Goal: Navigation & Orientation: Find specific page/section

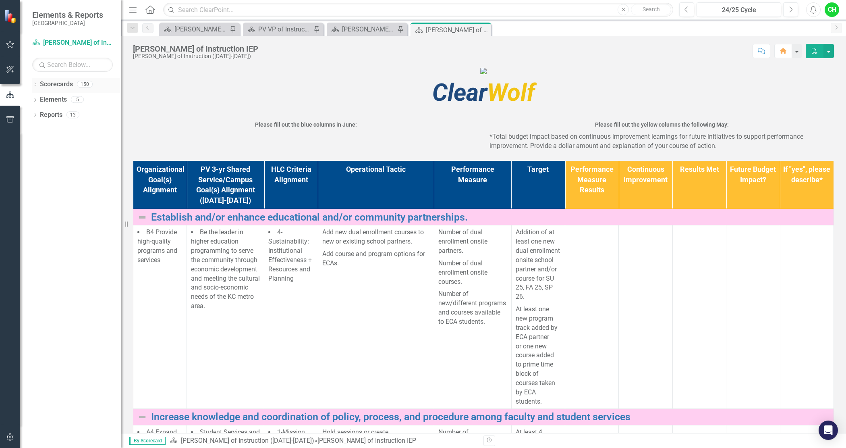
click at [35, 85] on icon "Dropdown" at bounding box center [35, 85] width 6 height 4
click at [44, 98] on link "MCC ([DATE]-[DATE])" at bounding box center [82, 99] width 77 height 9
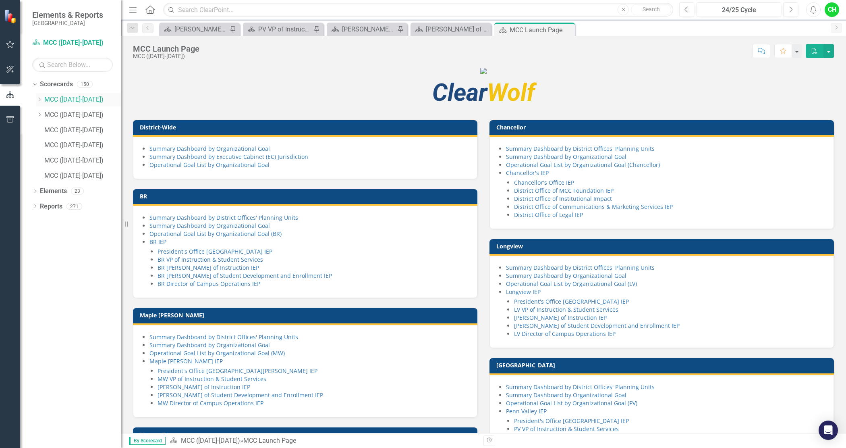
click at [39, 101] on icon "Dropdown" at bounding box center [39, 99] width 6 height 5
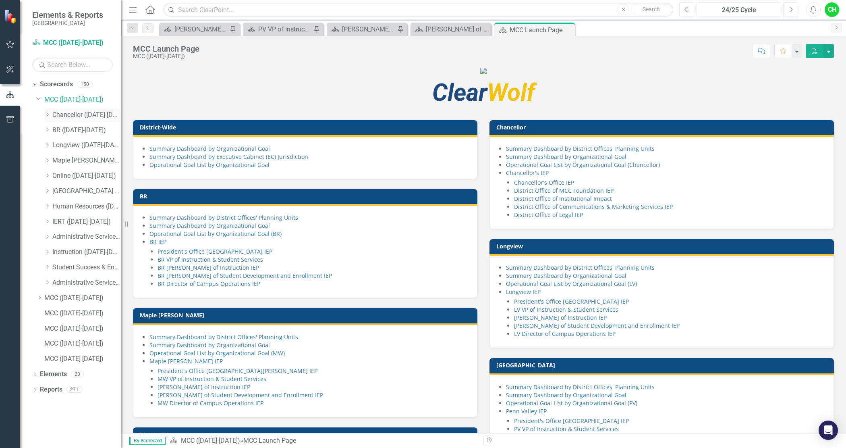
click at [68, 112] on link "Chancellor ([DATE]-[DATE])" at bounding box center [86, 114] width 68 height 9
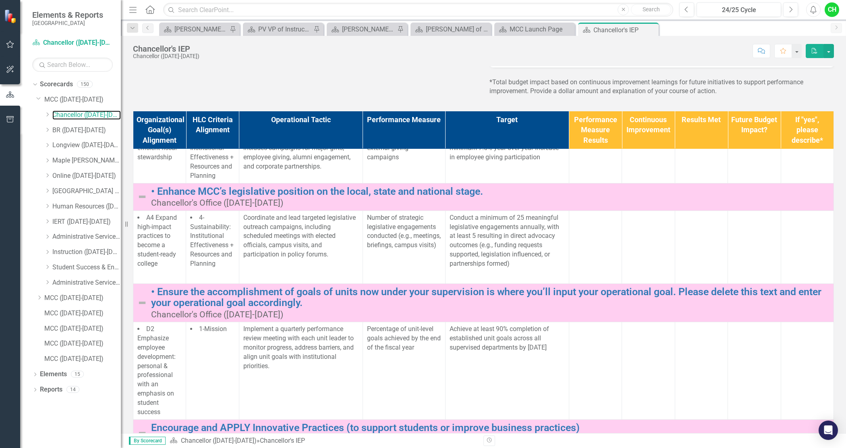
scroll to position [50, 0]
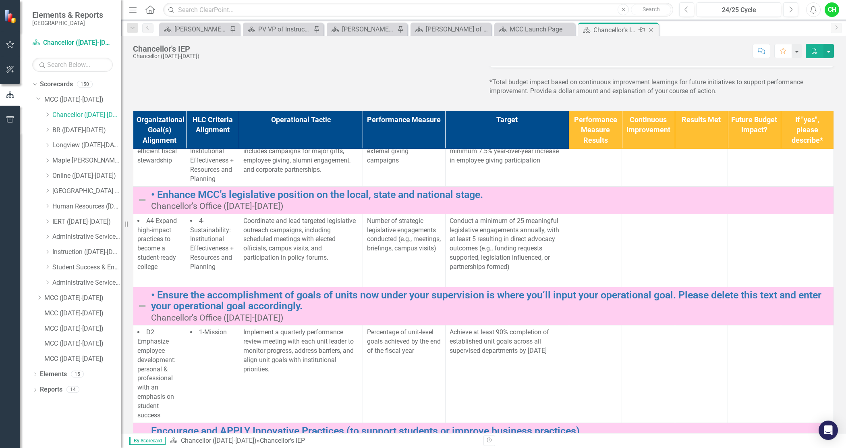
click at [651, 29] on icon at bounding box center [651, 30] width 4 height 4
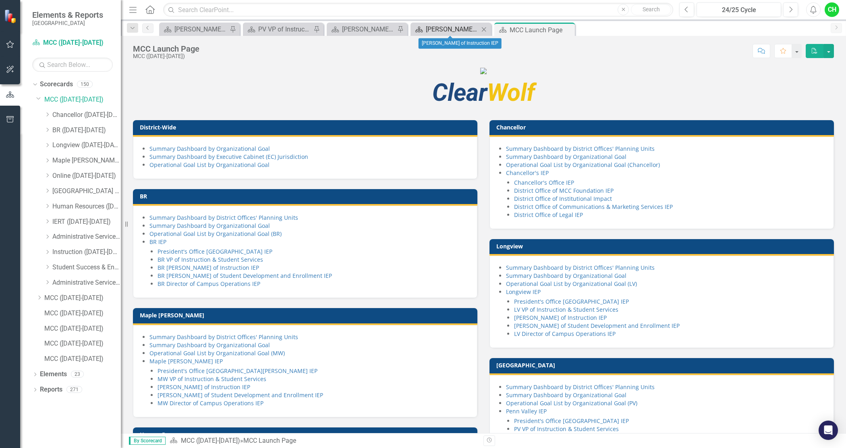
click at [454, 29] on div "[PERSON_NAME] of Instruction IEP" at bounding box center [452, 29] width 53 height 10
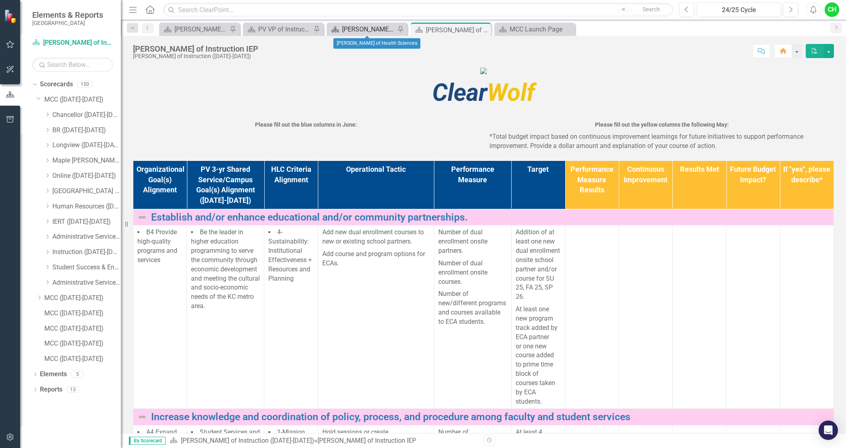
click at [366, 27] on div "[PERSON_NAME] of Health Sciences" at bounding box center [368, 29] width 53 height 10
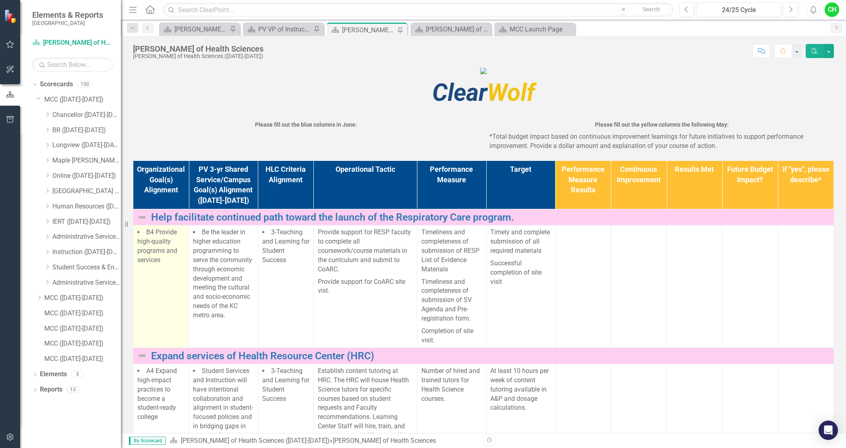
click at [150, 263] on span "B4 Provide high-quality programs and services" at bounding box center [157, 245] width 40 height 35
click at [166, 264] on li "B4 Provide high-quality programs and services" at bounding box center [160, 246] width 47 height 37
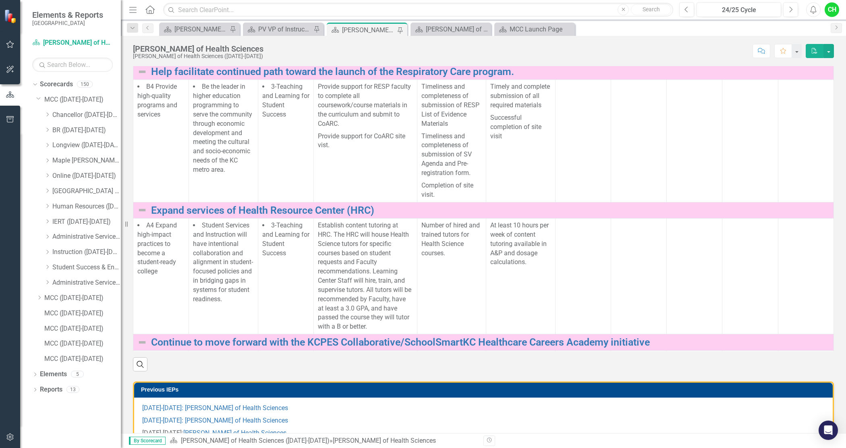
scroll to position [151, 0]
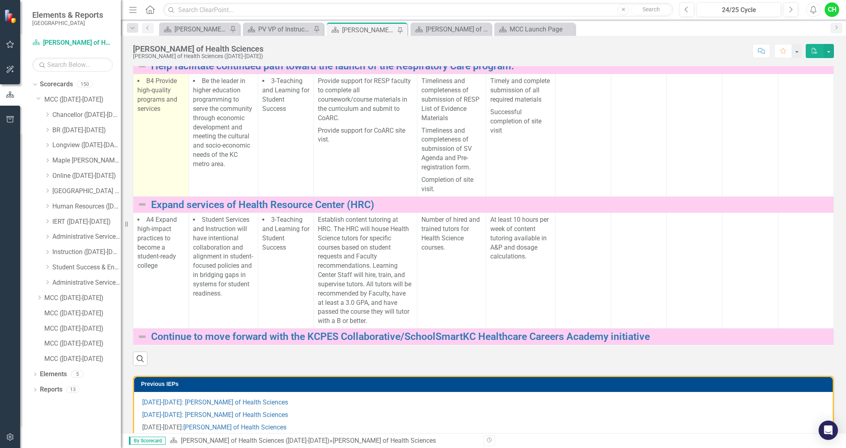
click at [163, 112] on span "B4 Provide high-quality programs and services" at bounding box center [157, 94] width 40 height 35
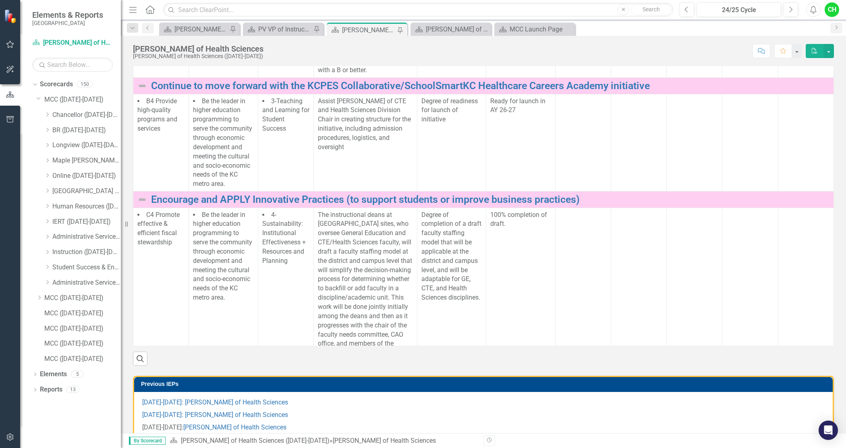
scroll to position [252, 0]
click at [34, 376] on icon "Dropdown" at bounding box center [35, 375] width 6 height 4
click at [81, 390] on link "Organizational Goal (bubbles) Organizational Goals (bubbles)" at bounding box center [94, 389] width 101 height 9
